Goal: Communication & Community: Ask a question

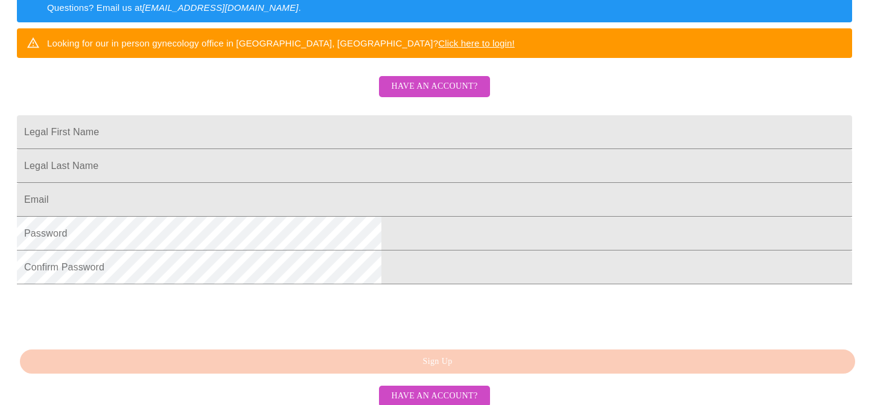
scroll to position [241, 0]
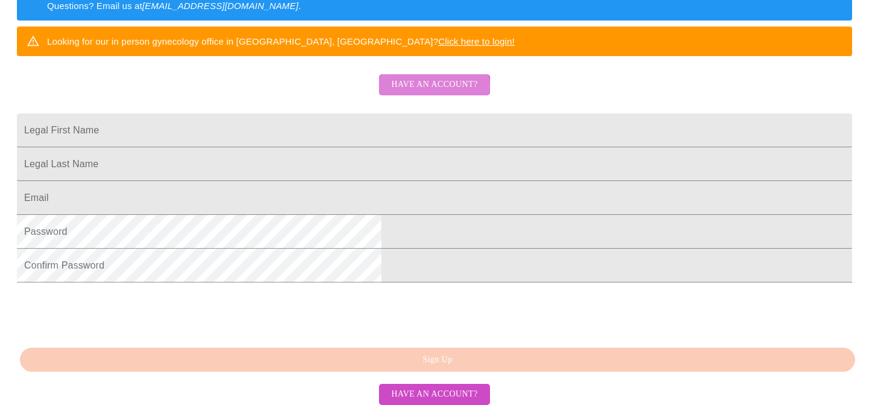
click at [430, 92] on span "Have an account?" at bounding box center [434, 84] width 86 height 15
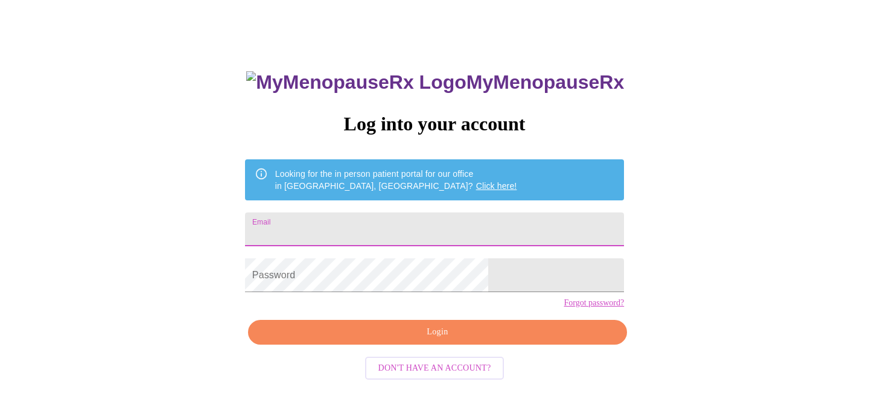
click at [351, 235] on input "Email" at bounding box center [434, 229] width 379 height 34
type input "[EMAIL_ADDRESS][DOMAIN_NAME]"
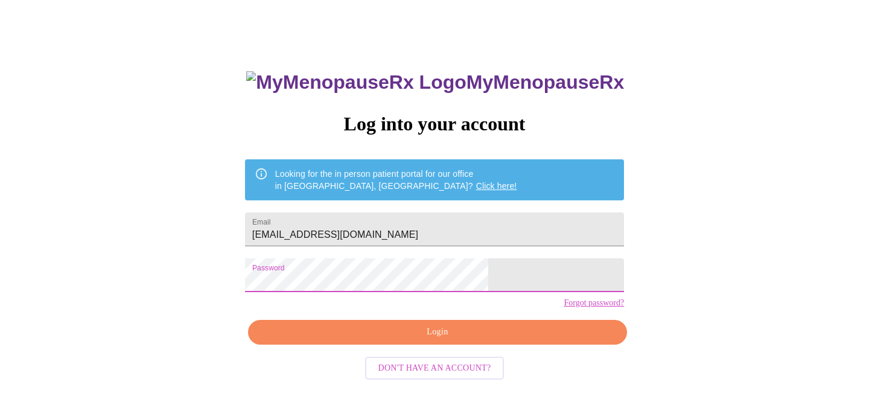
click at [347, 340] on span "Login" at bounding box center [437, 332] width 351 height 15
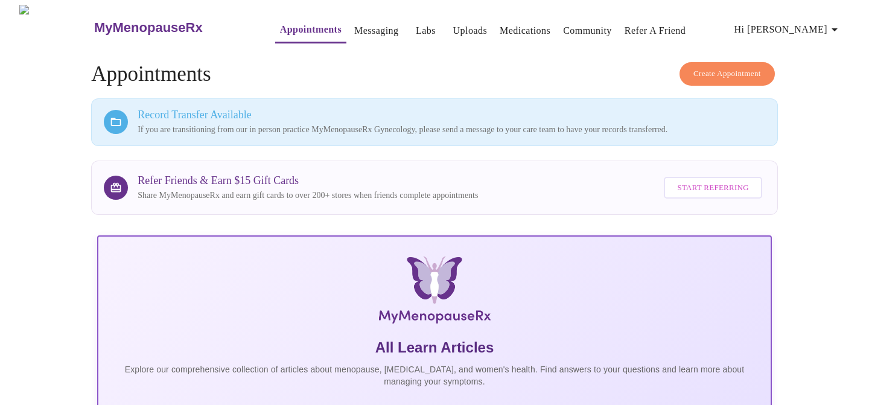
click at [357, 25] on link "Messaging" at bounding box center [376, 30] width 44 height 17
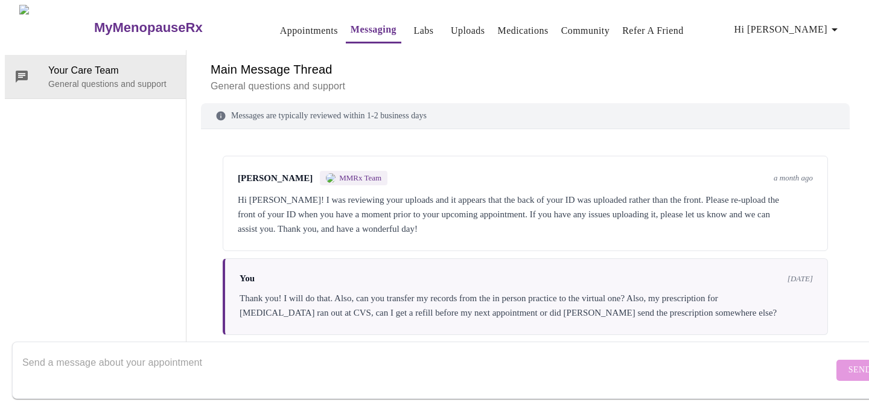
scroll to position [75, 0]
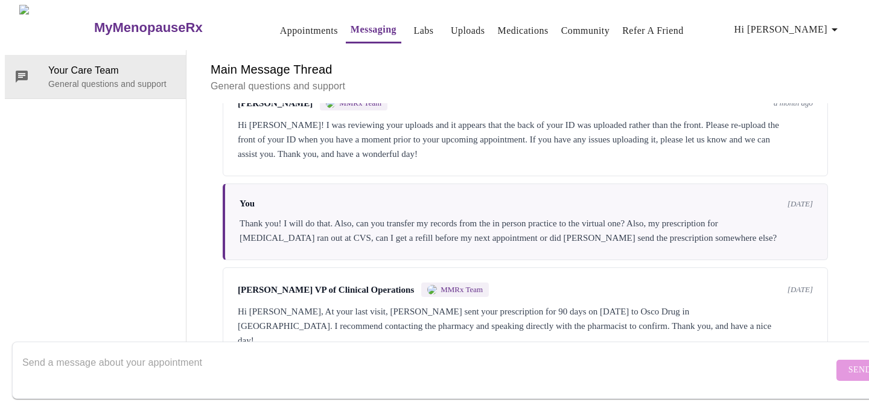
click at [488, 351] on textarea "Send a message about your appointment" at bounding box center [427, 370] width 811 height 39
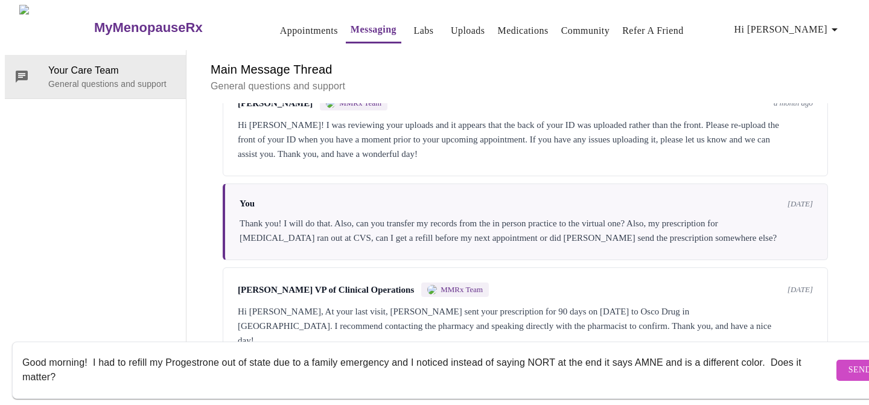
type textarea "Good morning! I had to refill my Progestrone out of state due to a family emerg…"
click at [849, 363] on span "Send" at bounding box center [860, 370] width 23 height 15
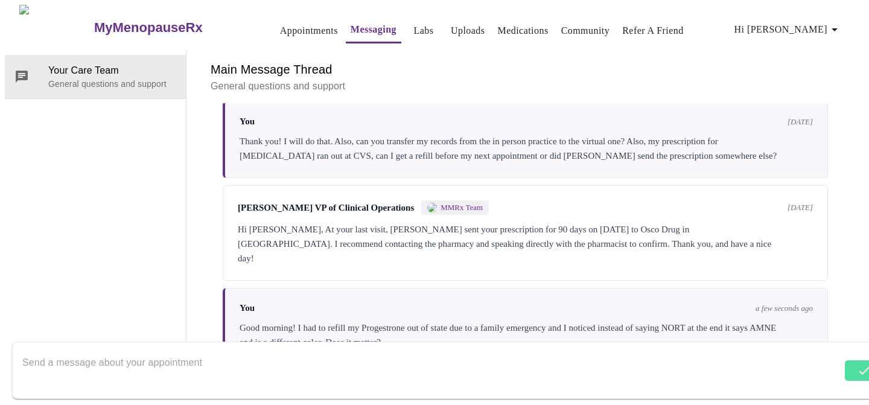
scroll to position [162, 0]
